Goal: Complete application form

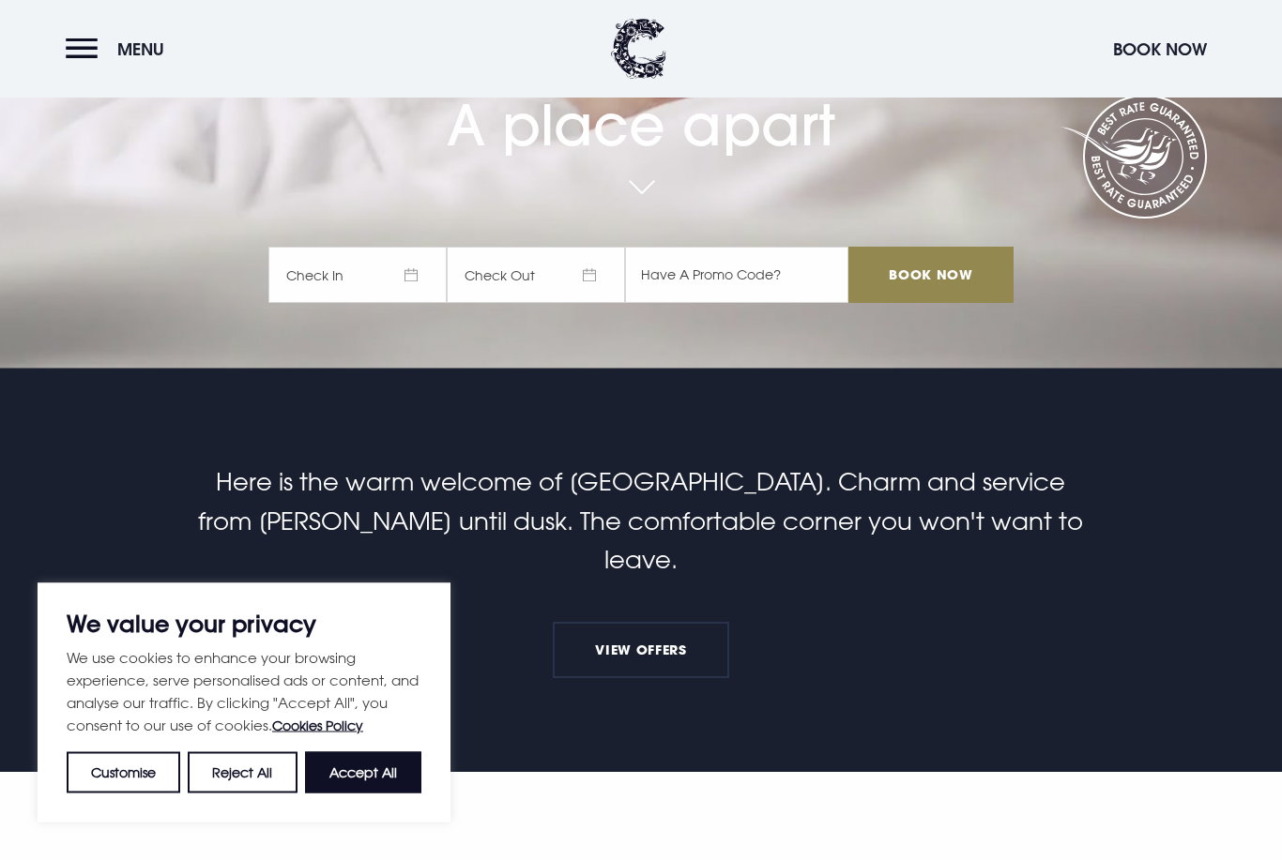
click at [383, 794] on button "Accept All" at bounding box center [363, 773] width 116 height 41
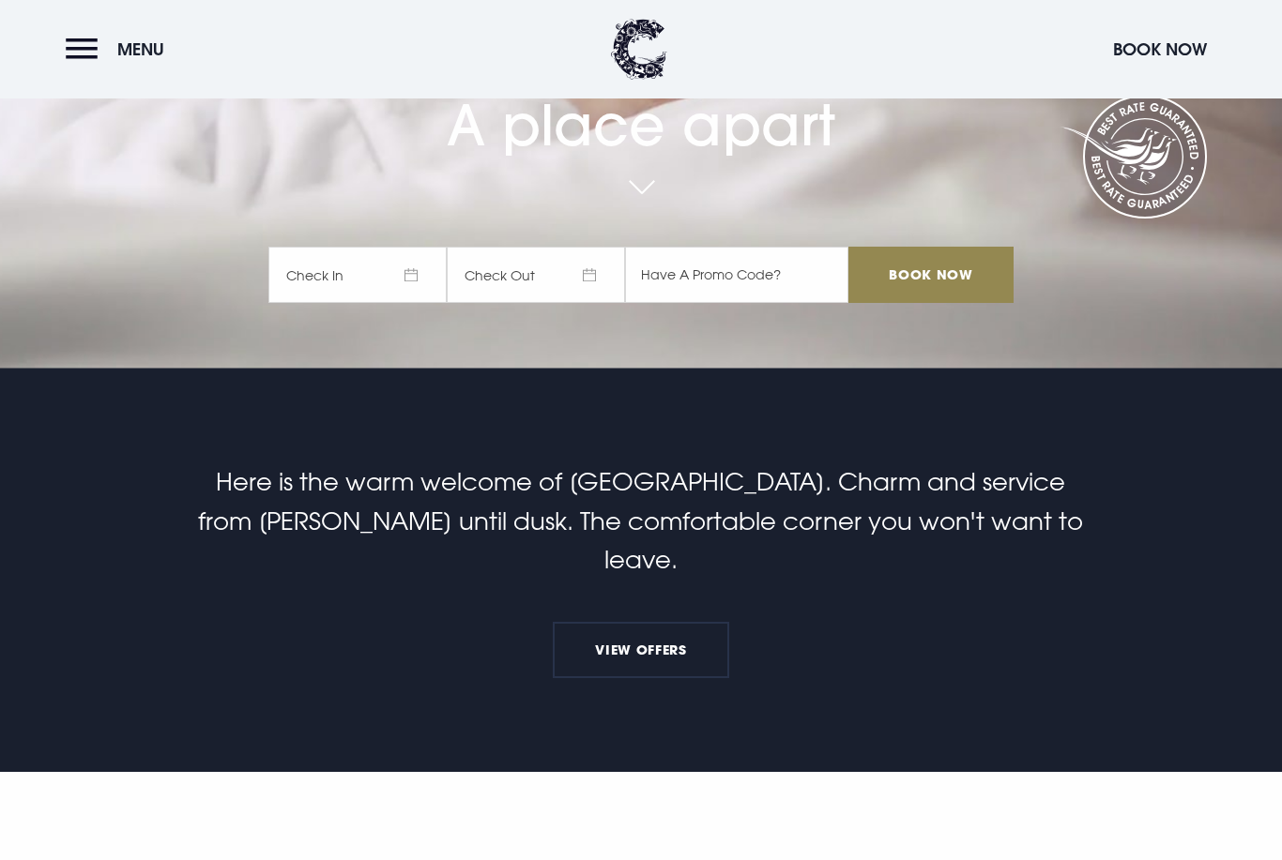
checkbox input "true"
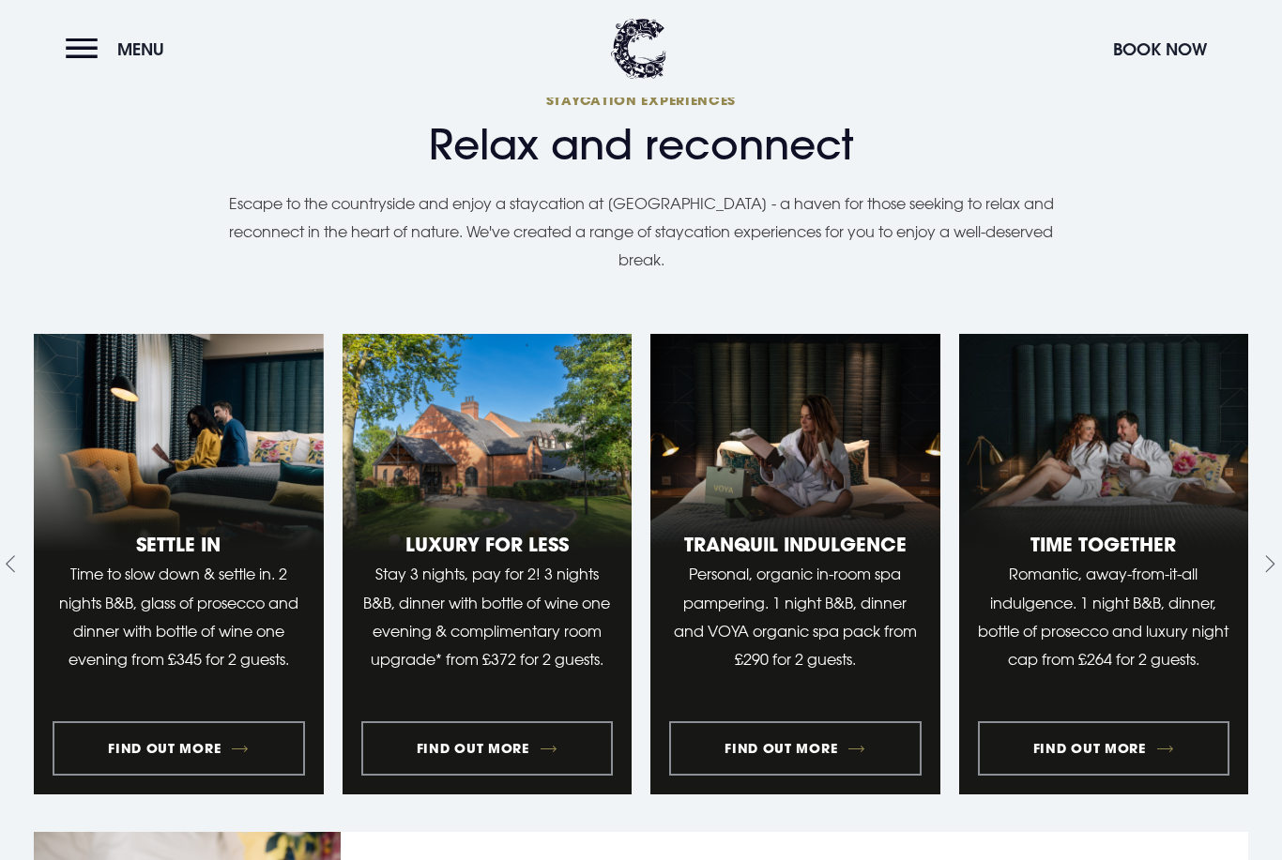
scroll to position [1743, 0]
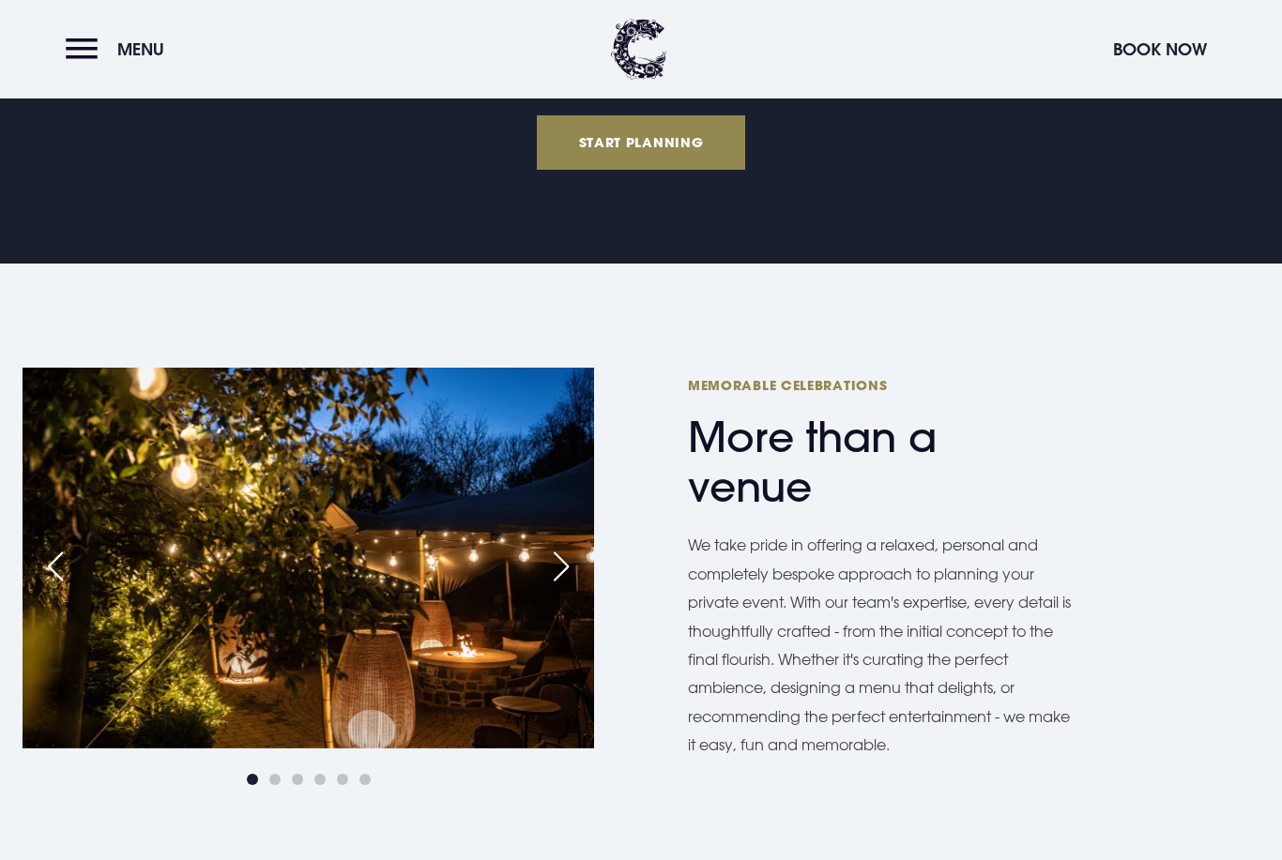
scroll to position [858, 0]
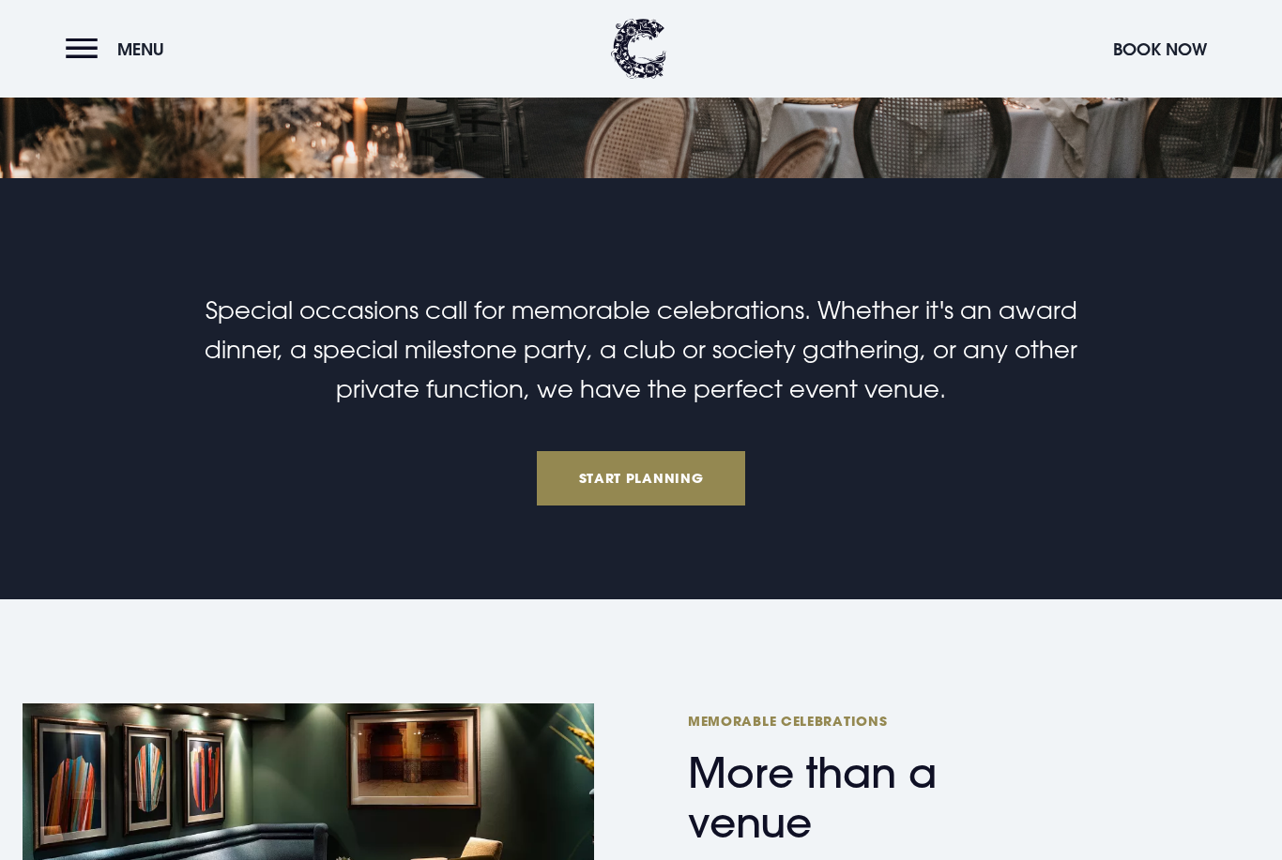
click at [666, 489] on link "Start Planning" at bounding box center [641, 479] width 208 height 54
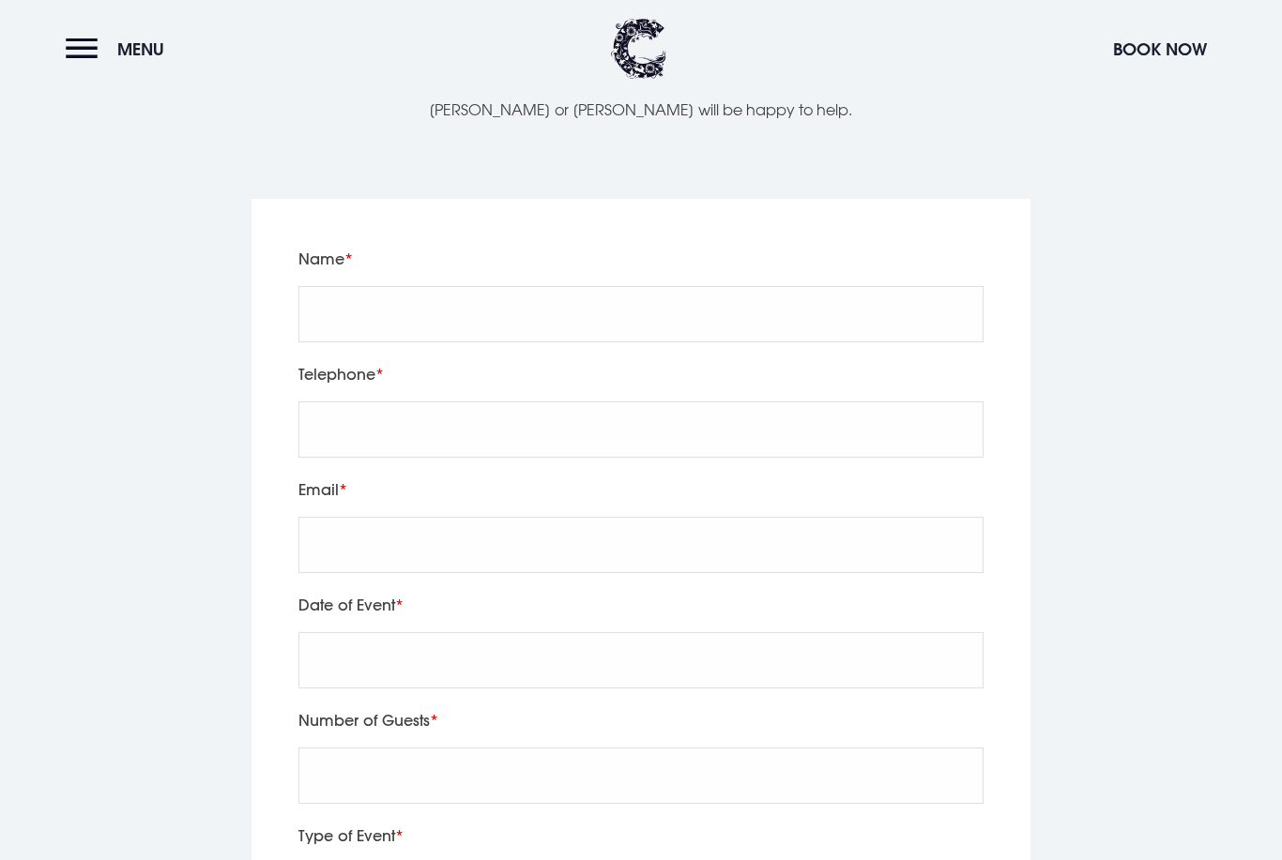
scroll to position [6054, 0]
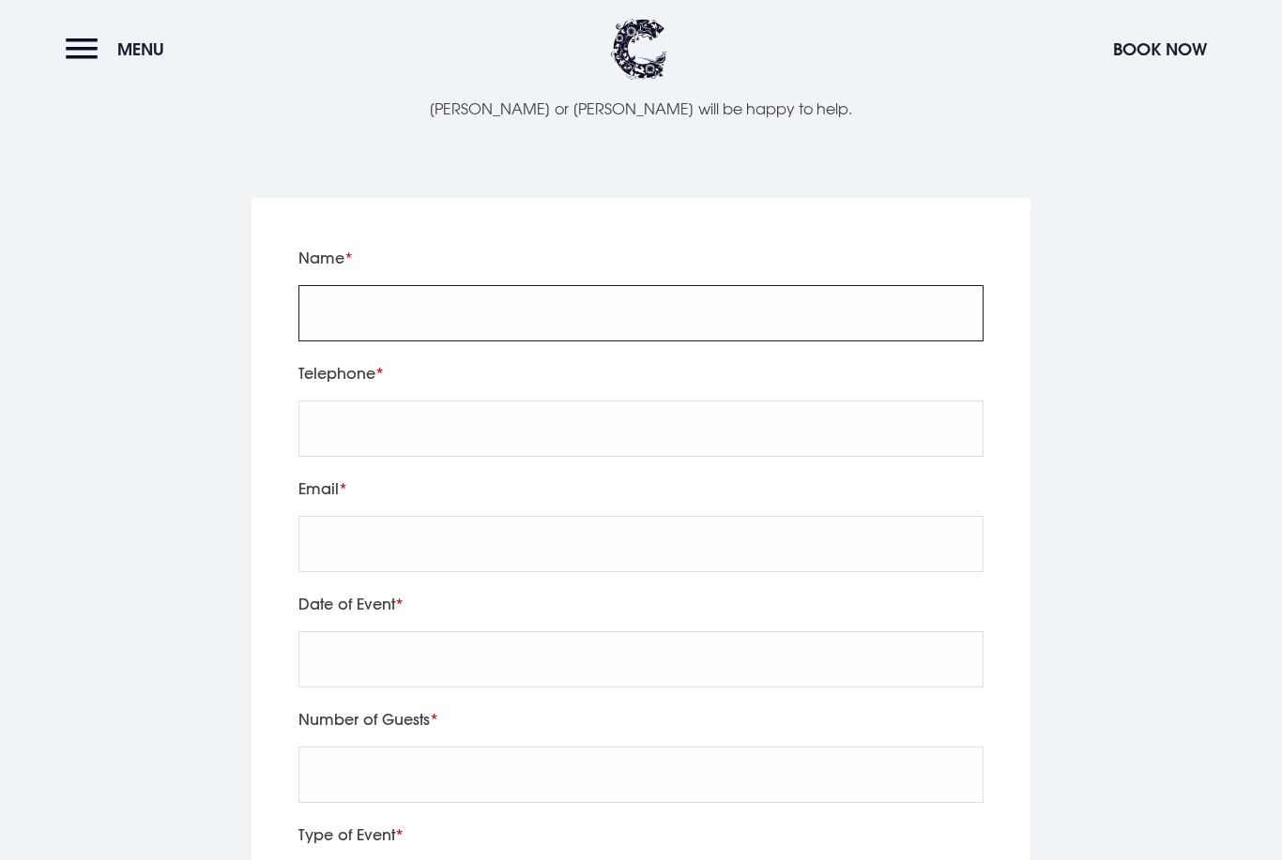
click at [417, 292] on input "Name" at bounding box center [640, 313] width 685 height 56
type input "Stuart Jackson"
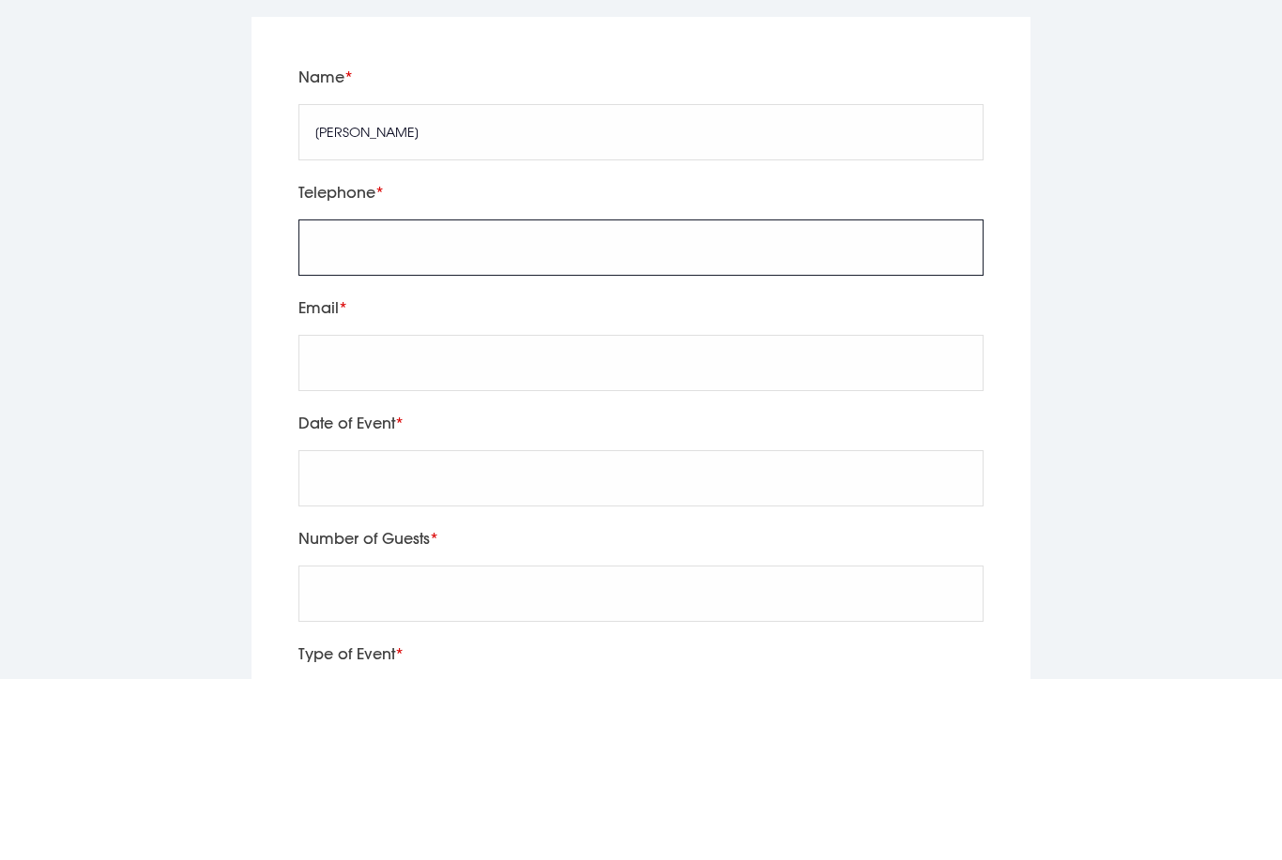
type input "7385368399"
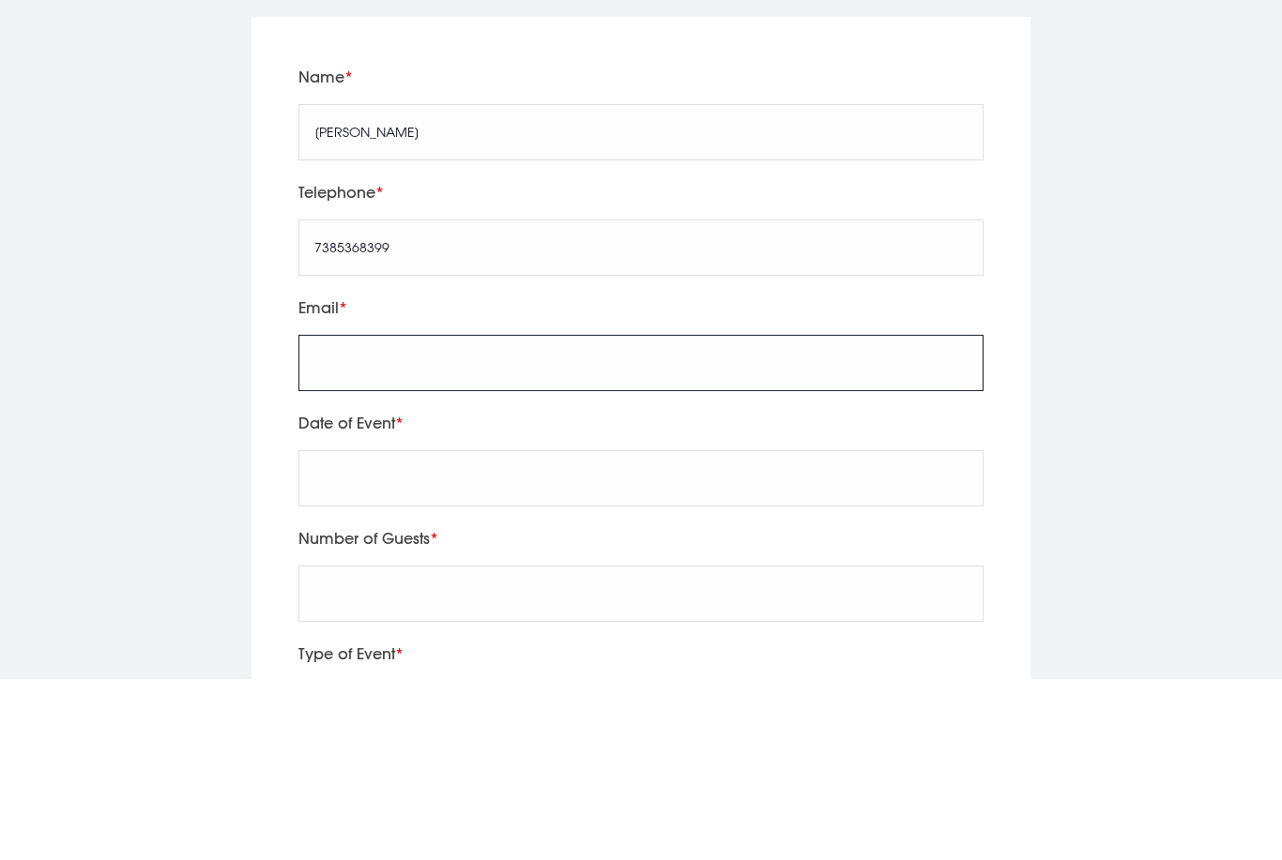
type input "stuart.ga101@gmail.com"
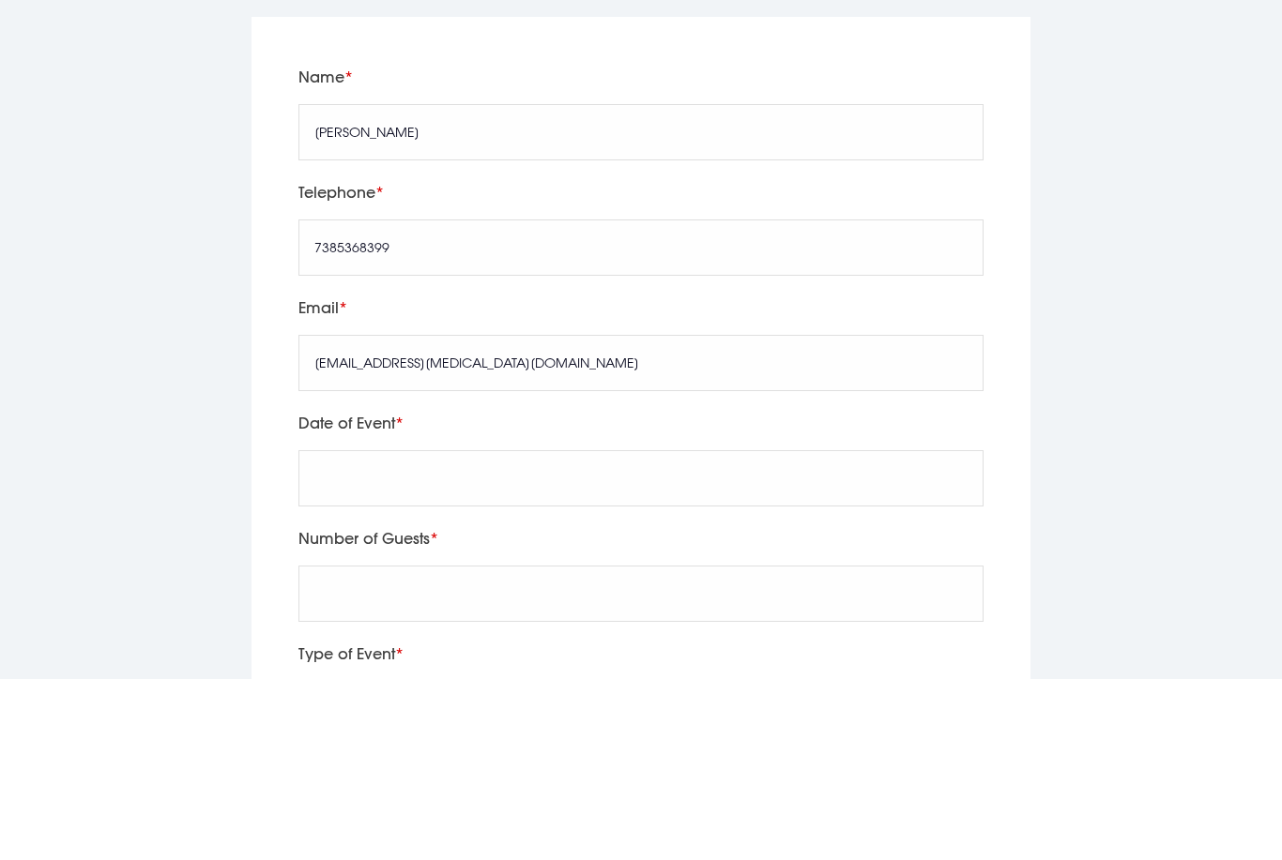
scroll to position [6235, 0]
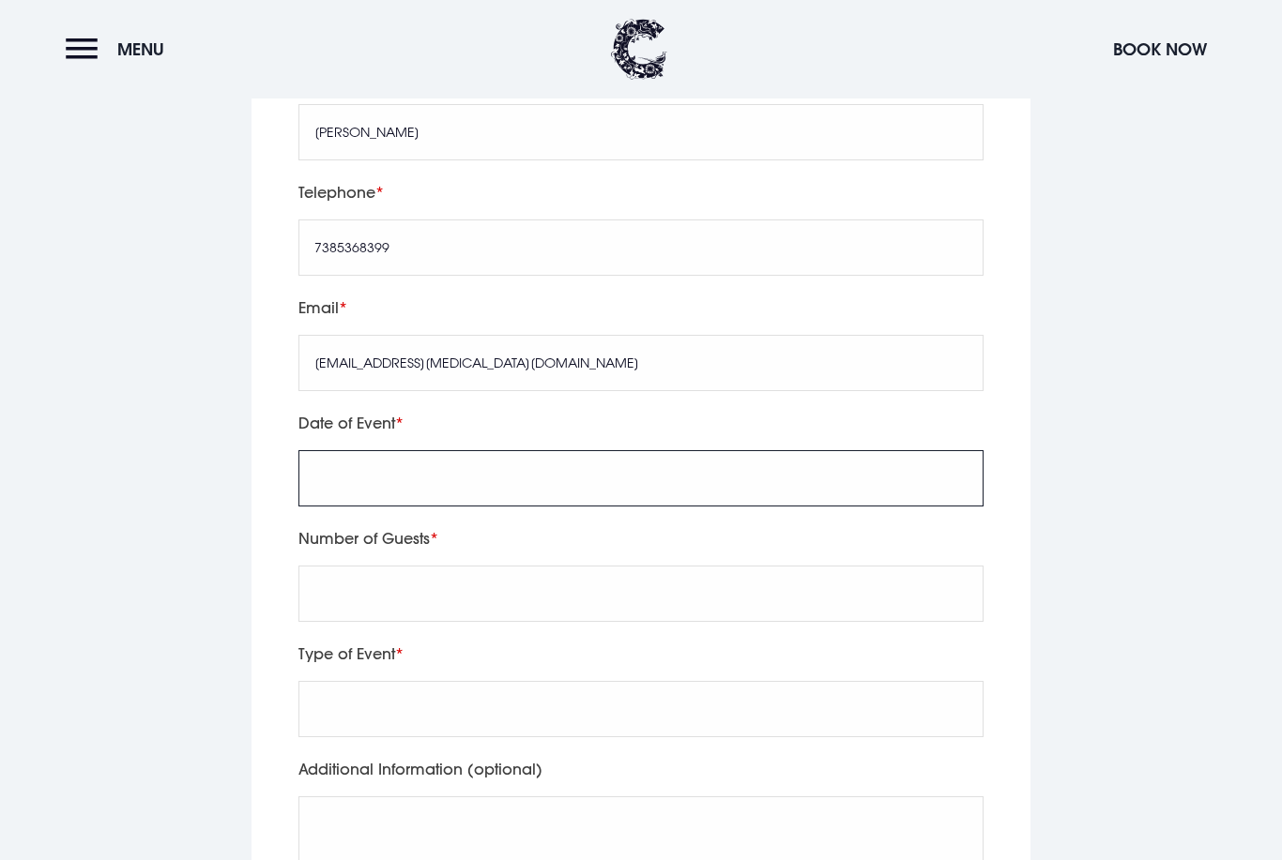
click at [583, 450] on input "text" at bounding box center [640, 478] width 685 height 56
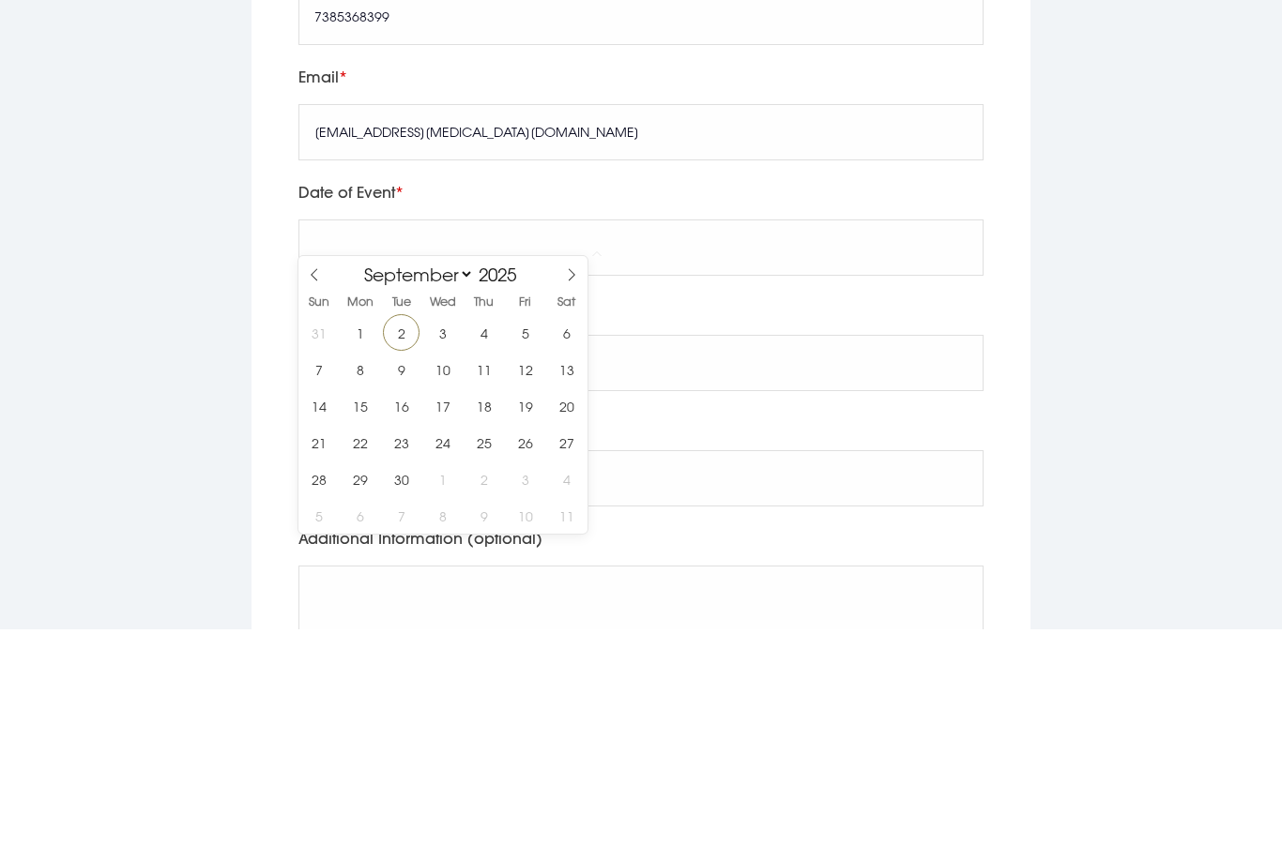
click at [501, 495] on input "2025" at bounding box center [502, 506] width 56 height 22
click at [521, 487] on div "January February March April May June July August September October November De…" at bounding box center [442, 503] width 217 height 32
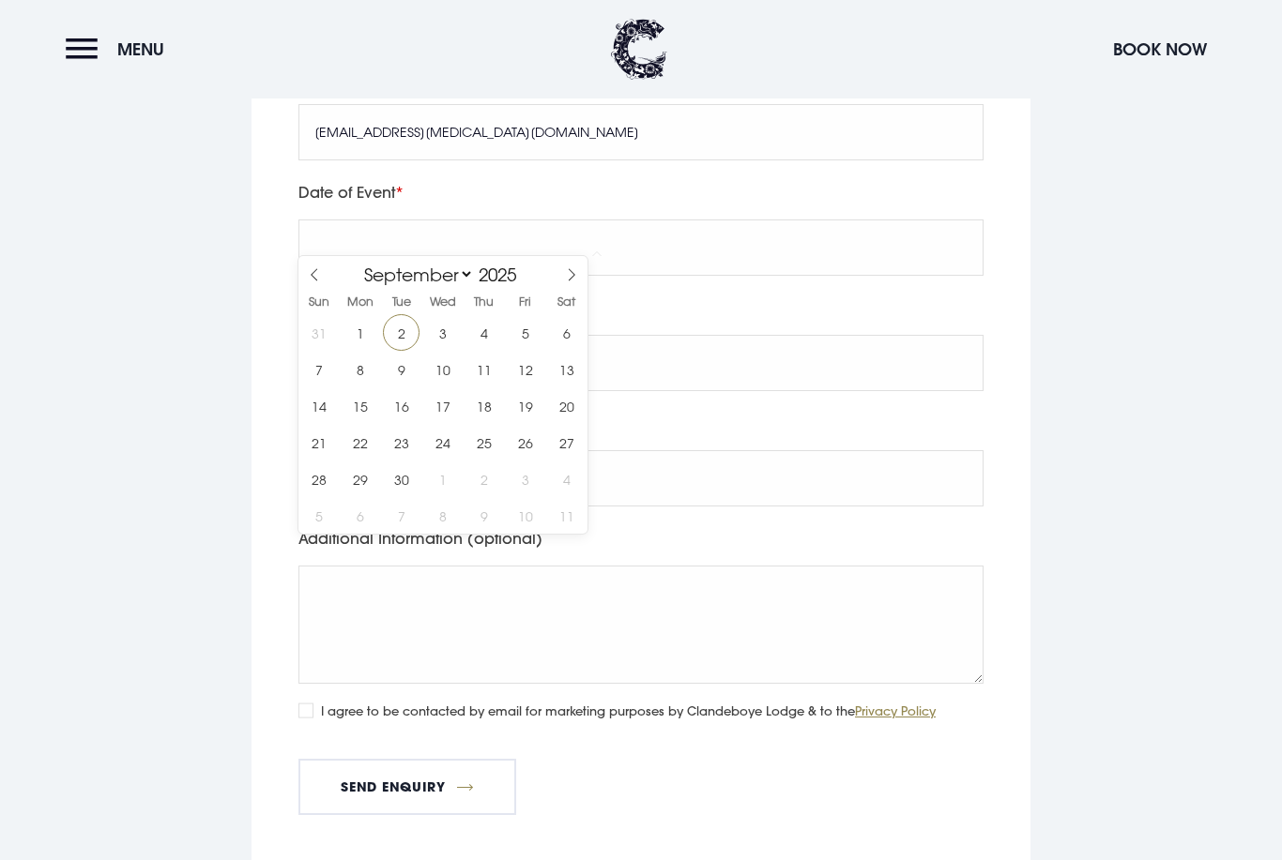
click at [517, 269] on span at bounding box center [523, 269] width 13 height 11
type input "2026"
click at [319, 273] on icon at bounding box center [314, 274] width 13 height 13
click at [317, 275] on icon at bounding box center [314, 274] width 13 height 13
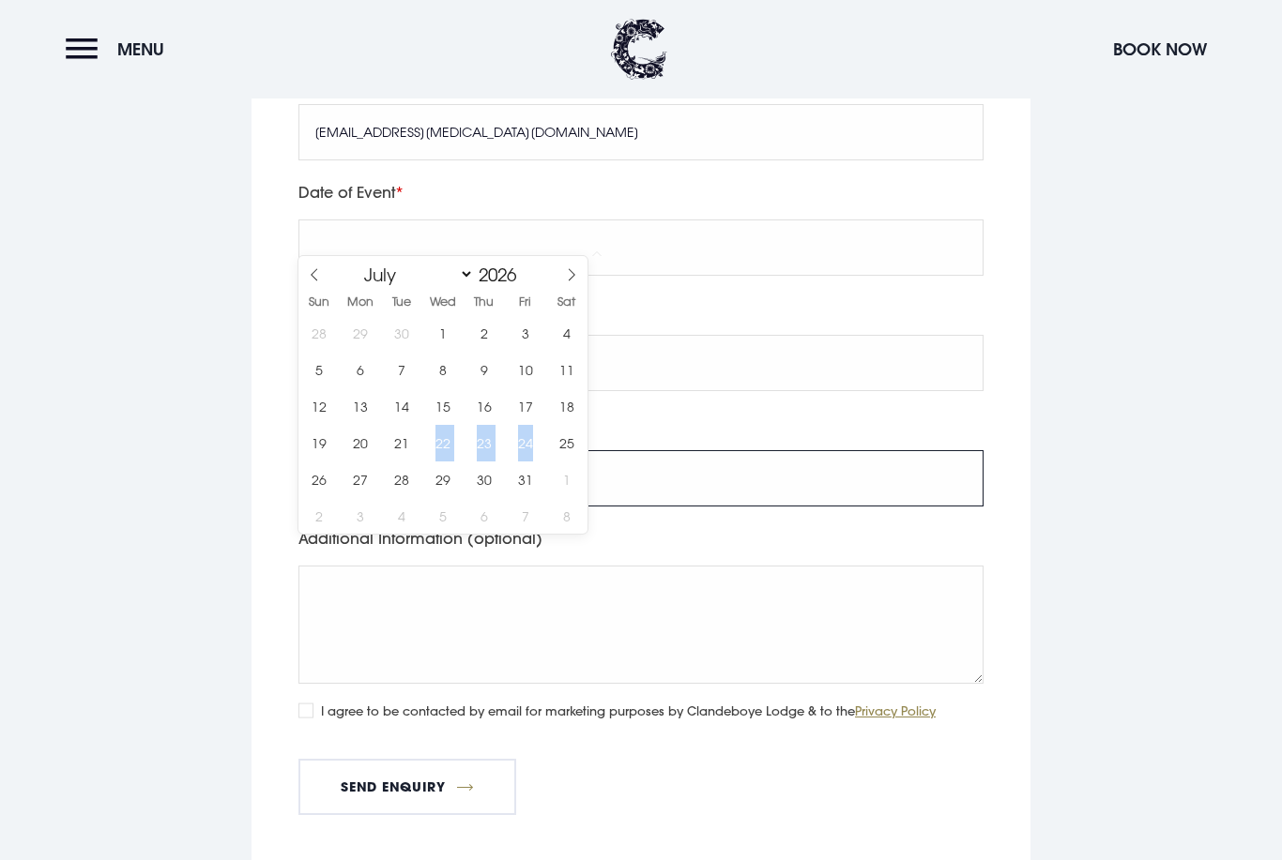
click at [664, 461] on input "Type of Event" at bounding box center [640, 478] width 685 height 56
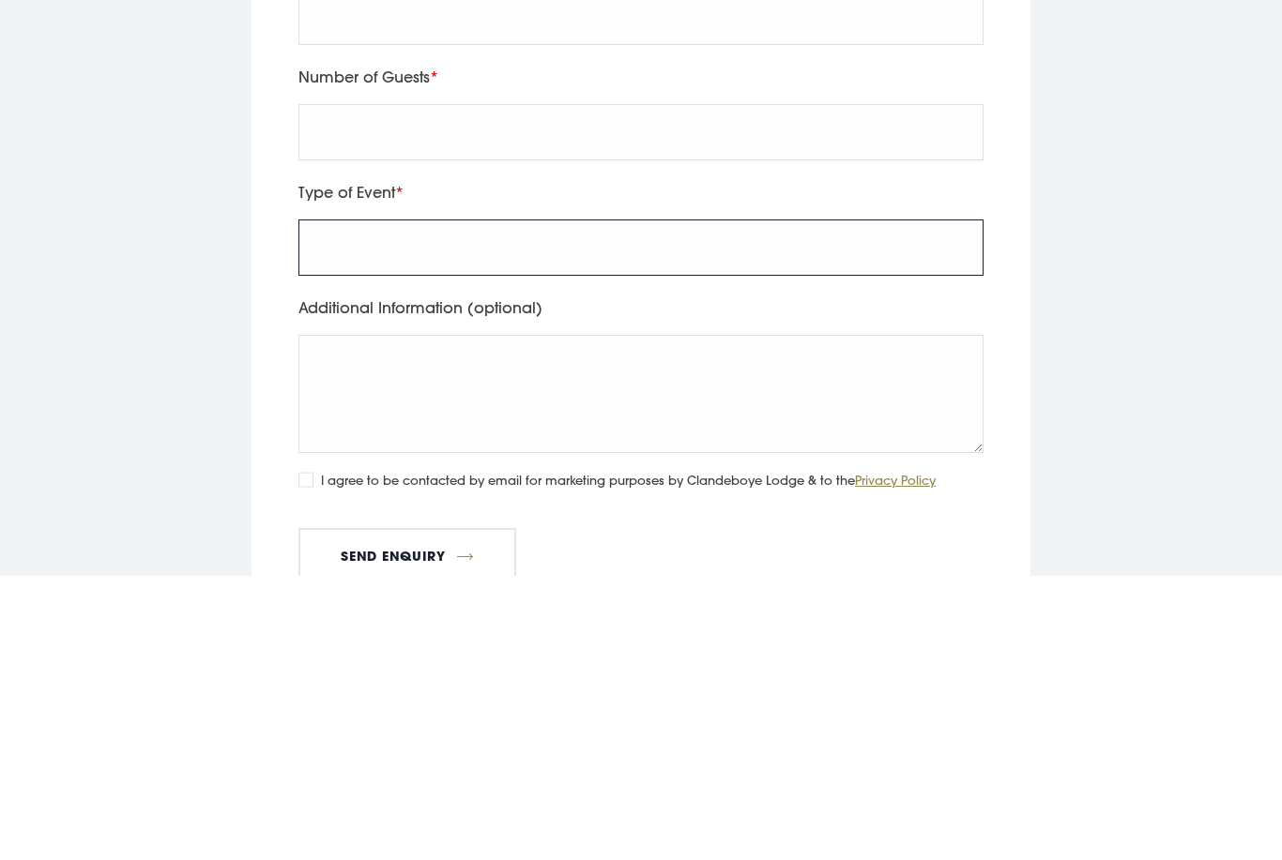
scroll to position [6390, 0]
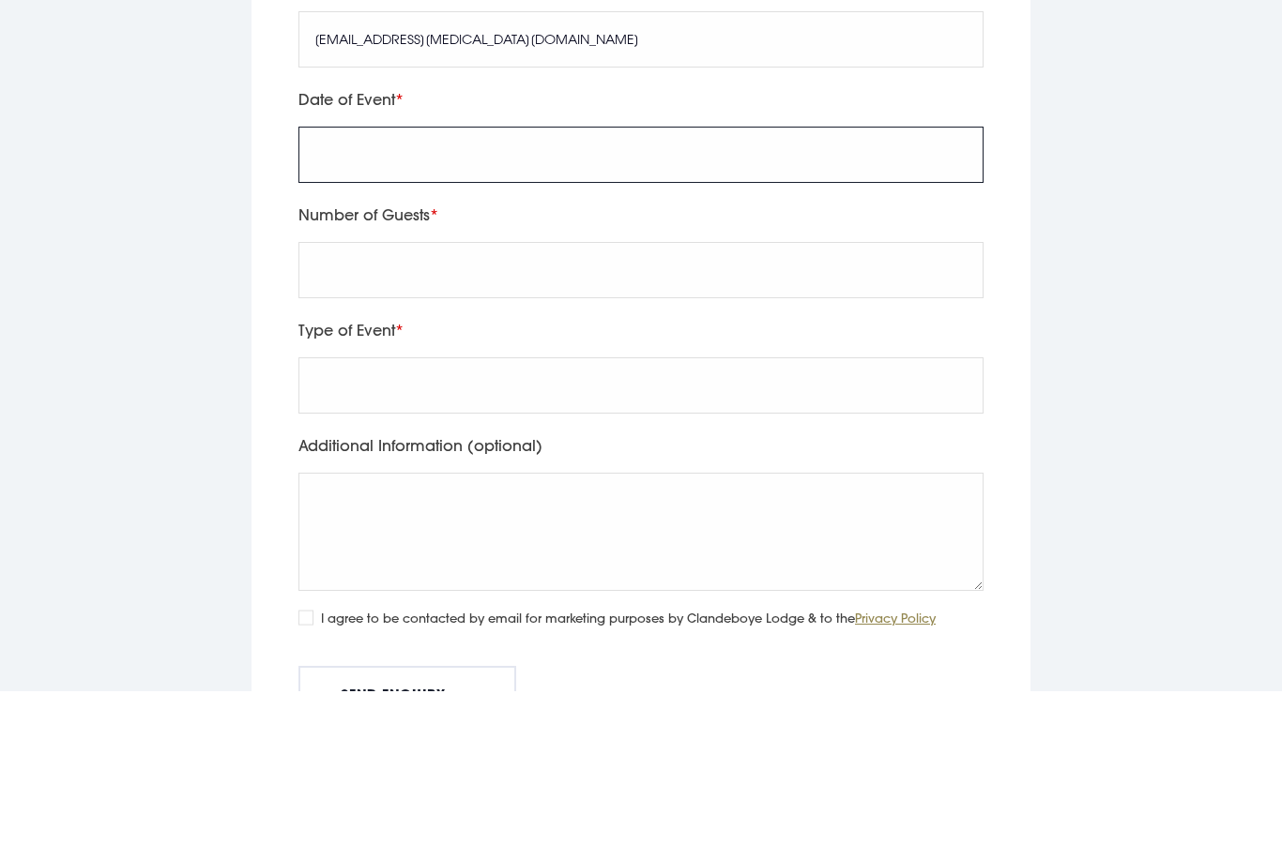
click at [330, 296] on input "text" at bounding box center [640, 324] width 685 height 56
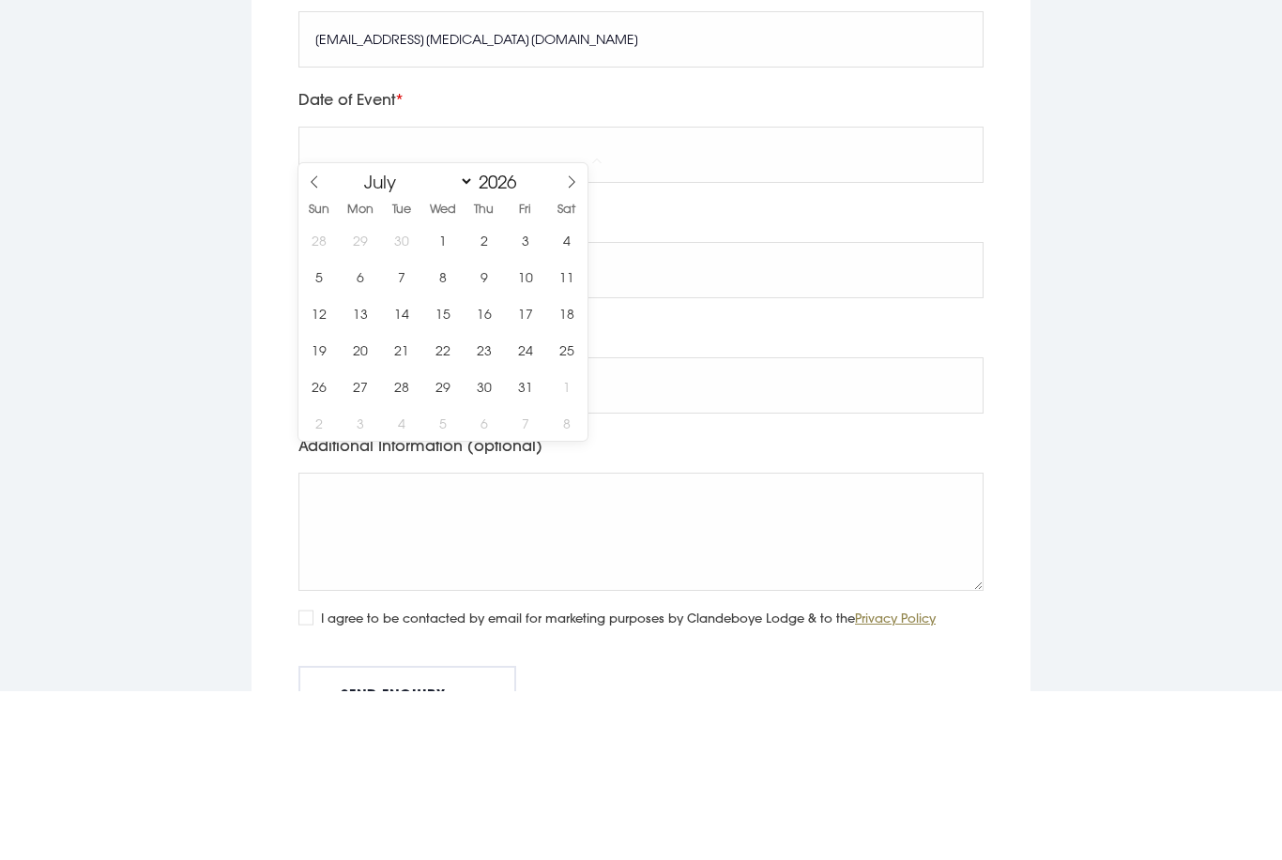
click at [317, 344] on icon at bounding box center [314, 350] width 13 height 13
select select "5"
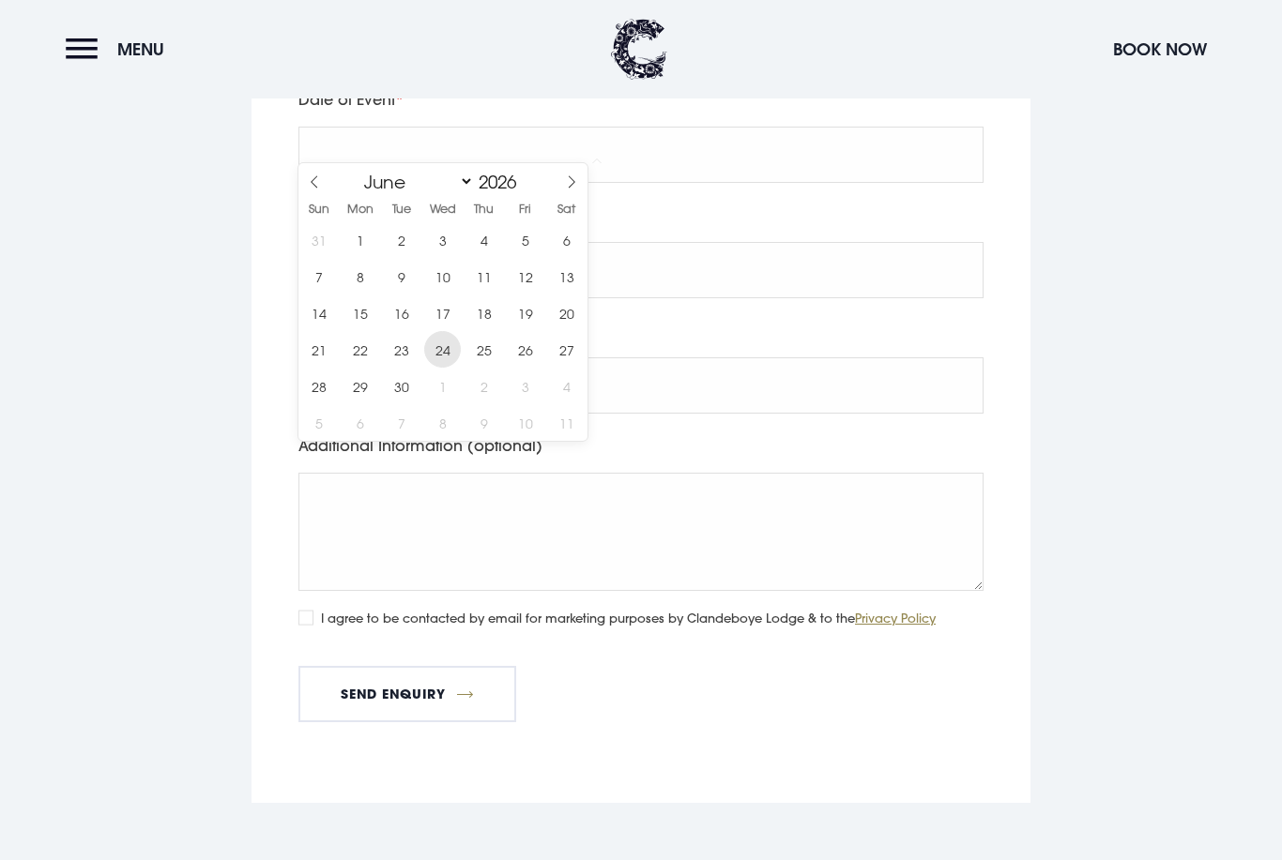
click at [446, 353] on span "24" at bounding box center [442, 349] width 37 height 37
type input "2026/06/24"
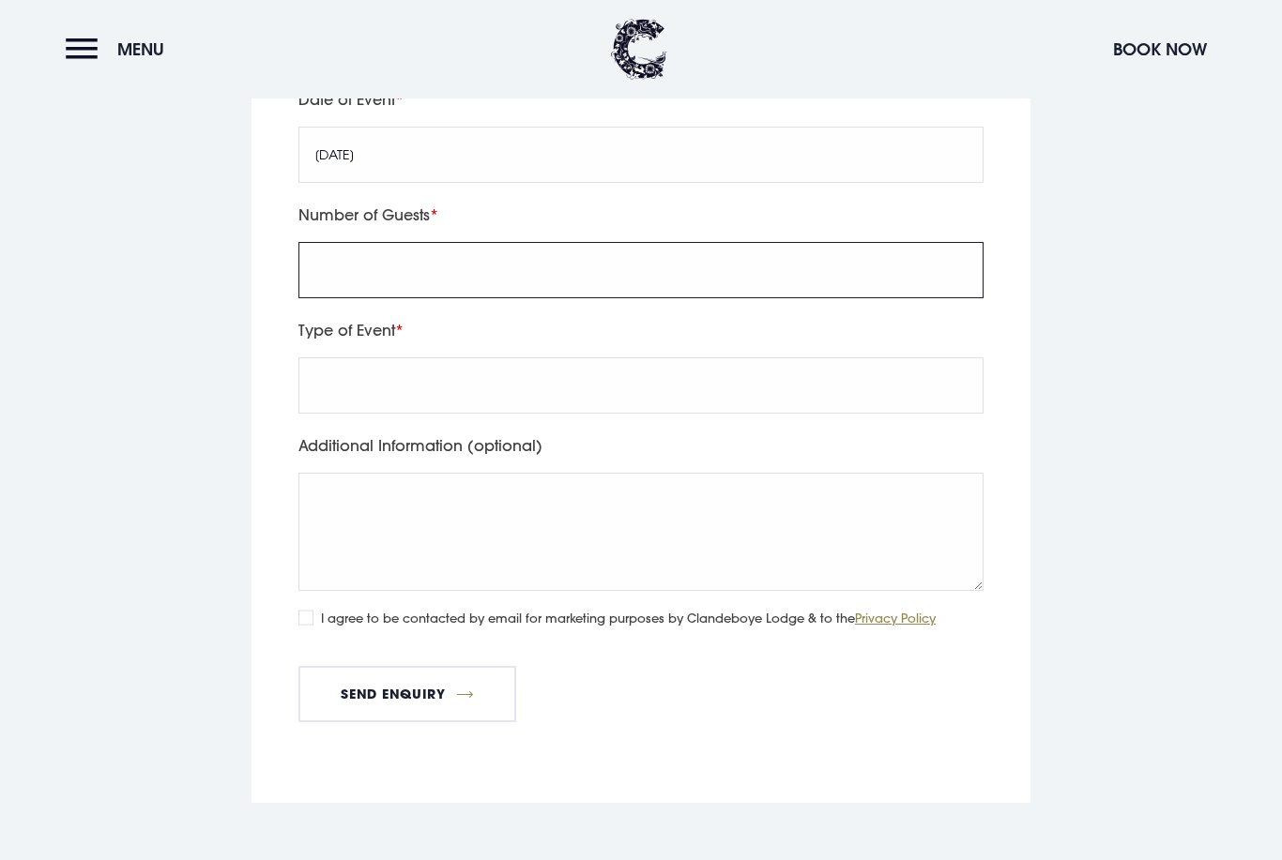
click at [428, 259] on input "Number of Guests" at bounding box center [640, 270] width 685 height 56
type input "170"
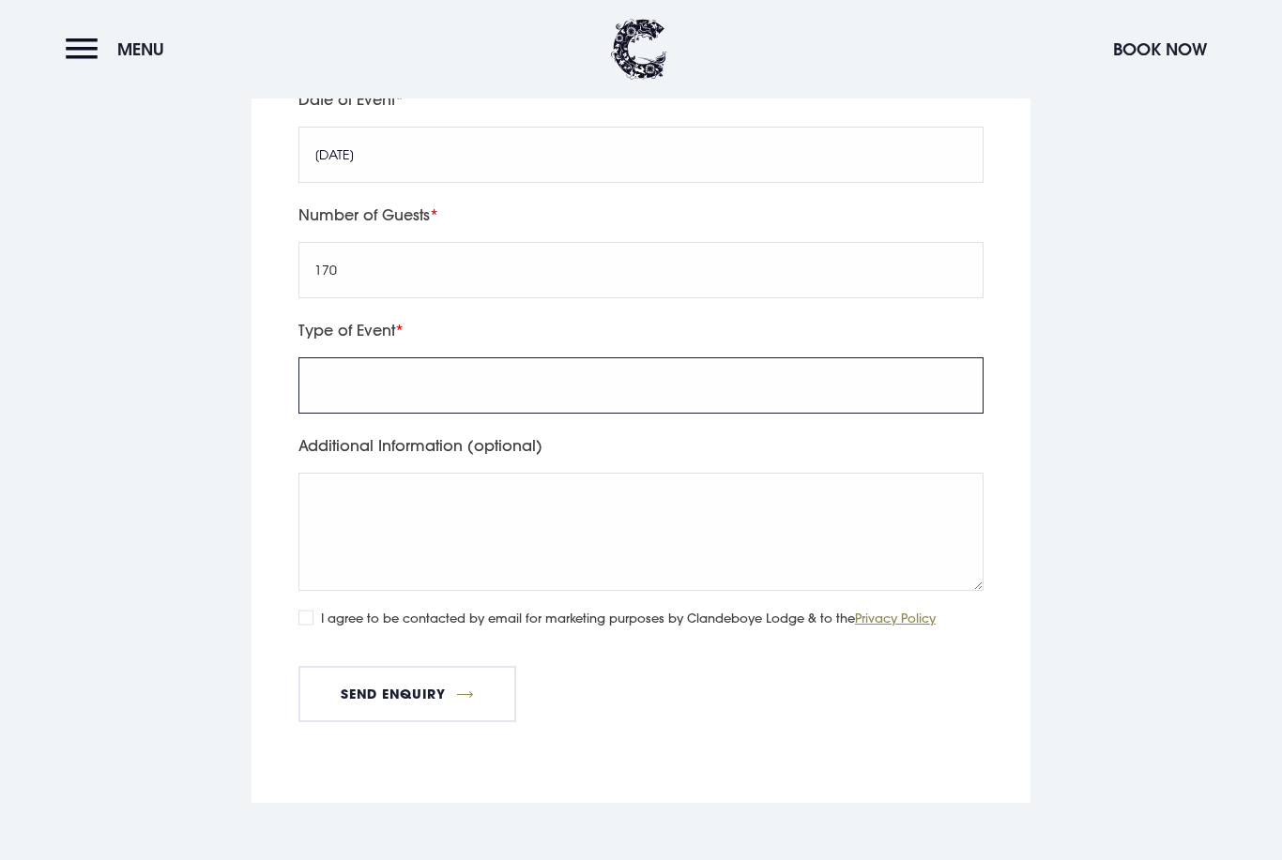
click at [456, 370] on input "Type of Event" at bounding box center [640, 386] width 685 height 56
type input "Birthday Party"
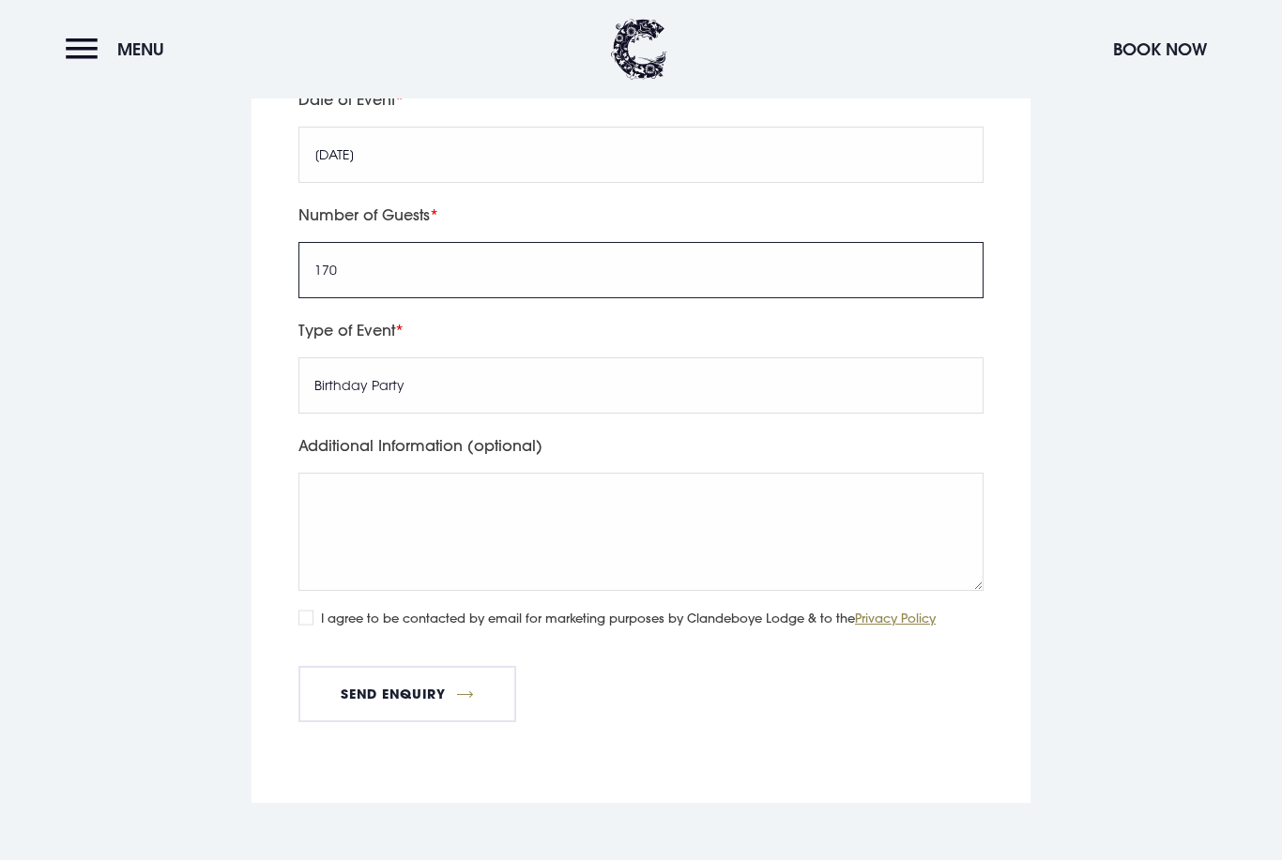
click at [373, 252] on input "170" at bounding box center [640, 270] width 685 height 56
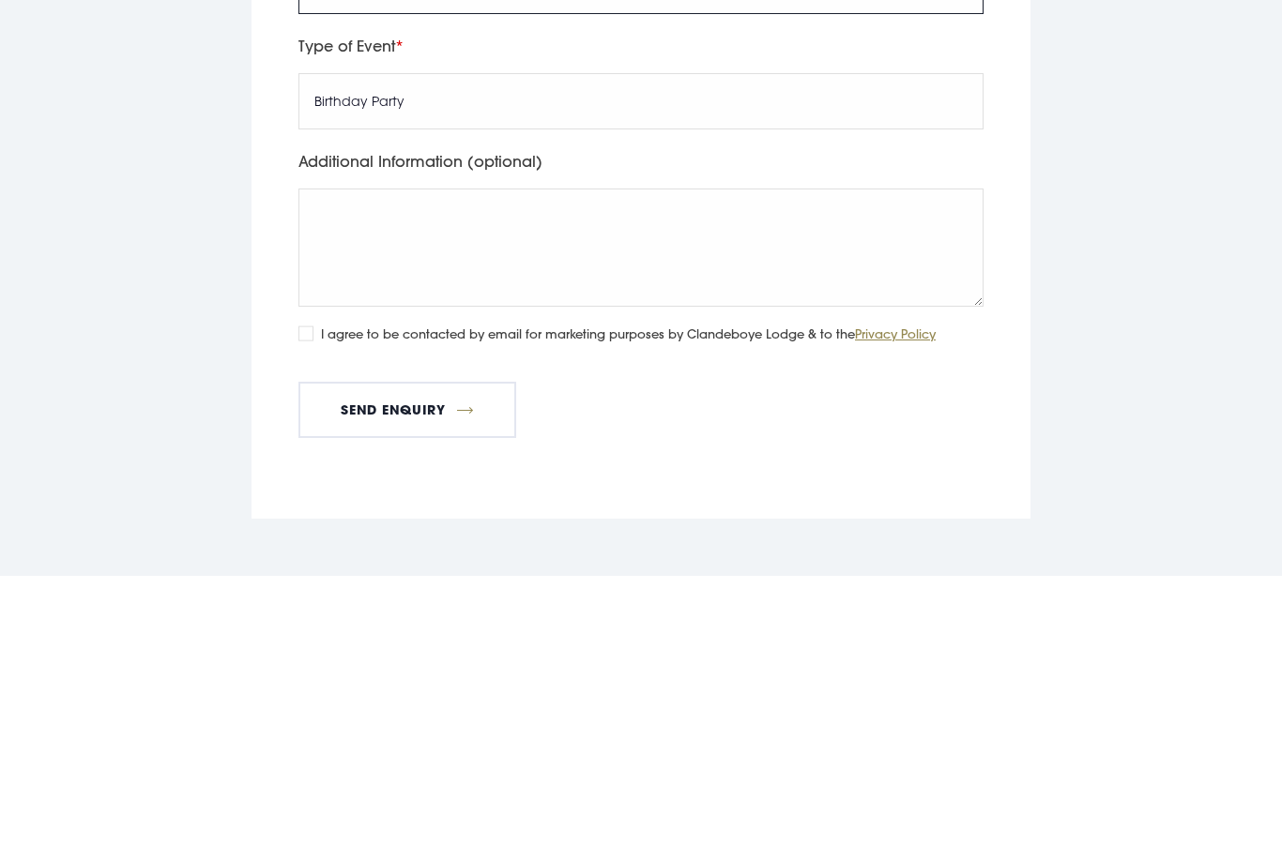
type input "150"
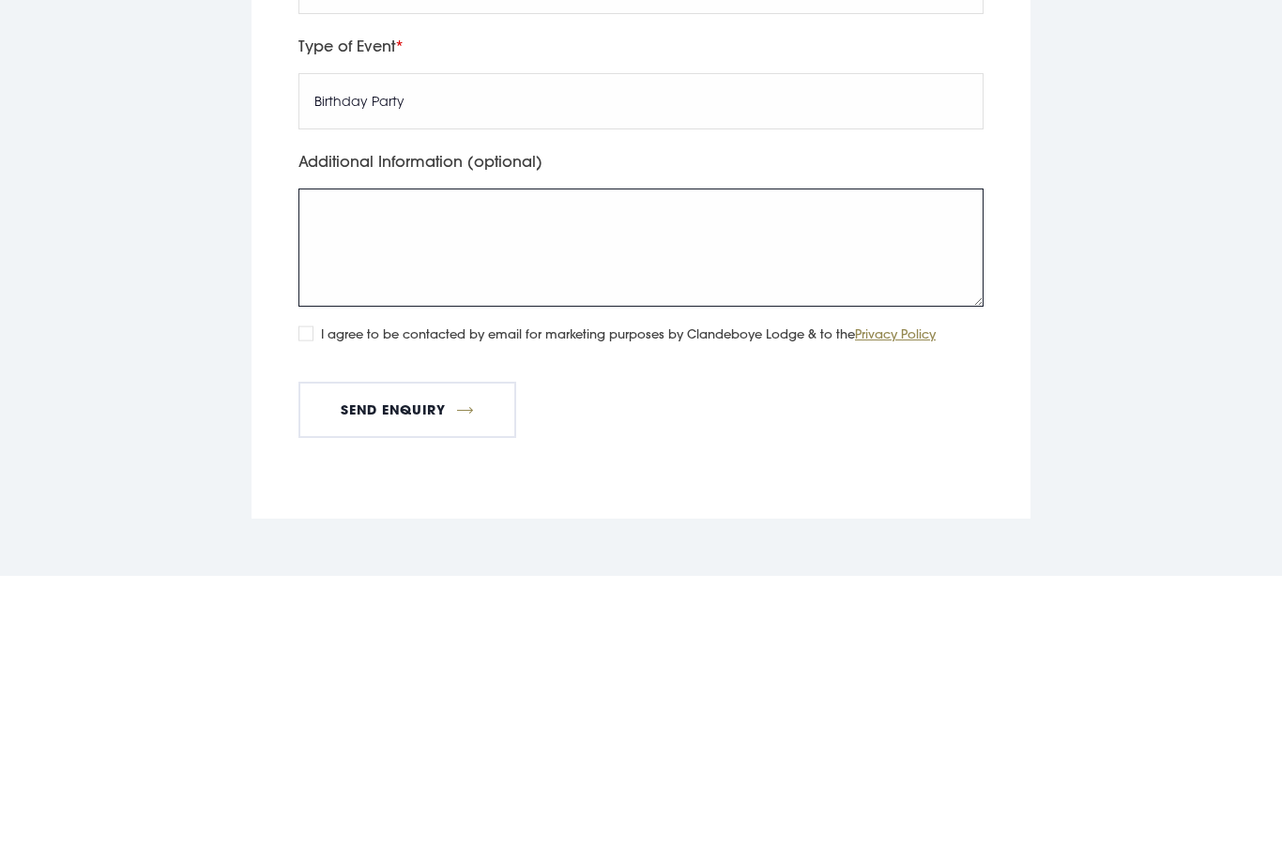
click at [513, 473] on textarea "Additional Information (optional)" at bounding box center [640, 532] width 685 height 118
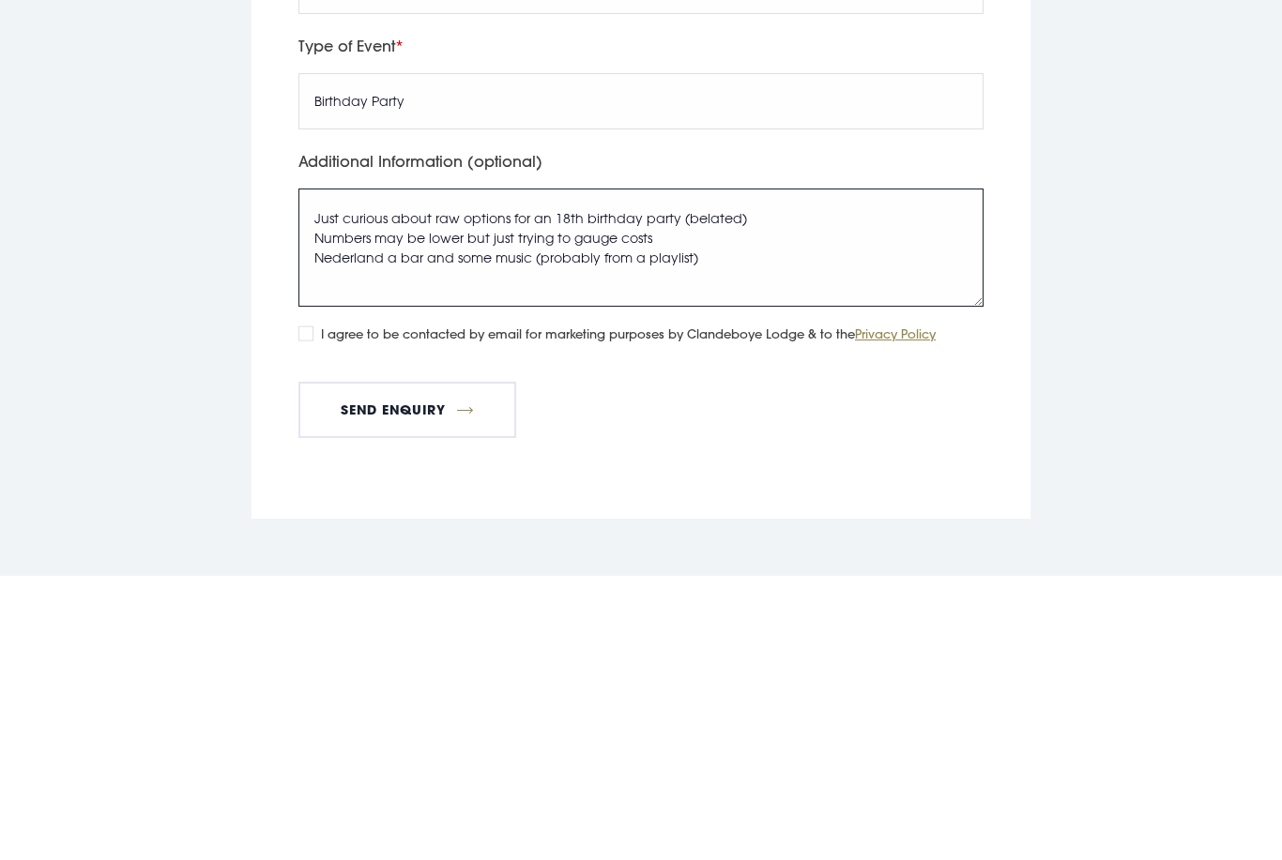
click at [381, 473] on textarea "Just curious about raw options for an 18th birthday party (belated) Numbers may…" at bounding box center [640, 532] width 685 height 118
click at [742, 473] on textarea "Just curious about raw options for an 18th birthday party (belated) Numbers may…" at bounding box center [640, 532] width 685 height 118
type textarea "Just curious about raw options for an 18th birthday party (belated) Numbers may…"
click at [495, 666] on button "Send Enquiry" at bounding box center [407, 694] width 218 height 56
